Goal: Book appointment/travel/reservation

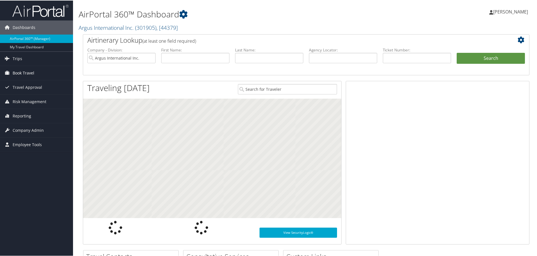
click at [17, 70] on span "Book Travel" at bounding box center [24, 72] width 22 height 14
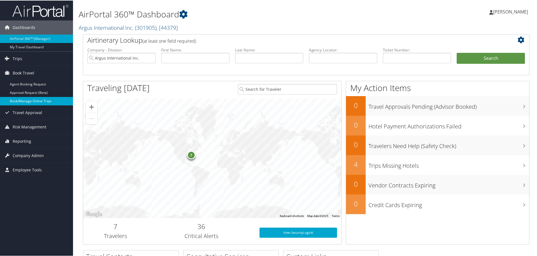
click at [25, 99] on link "Book/Manage Online Trips" at bounding box center [36, 100] width 73 height 8
